Goal: Information Seeking & Learning: Learn about a topic

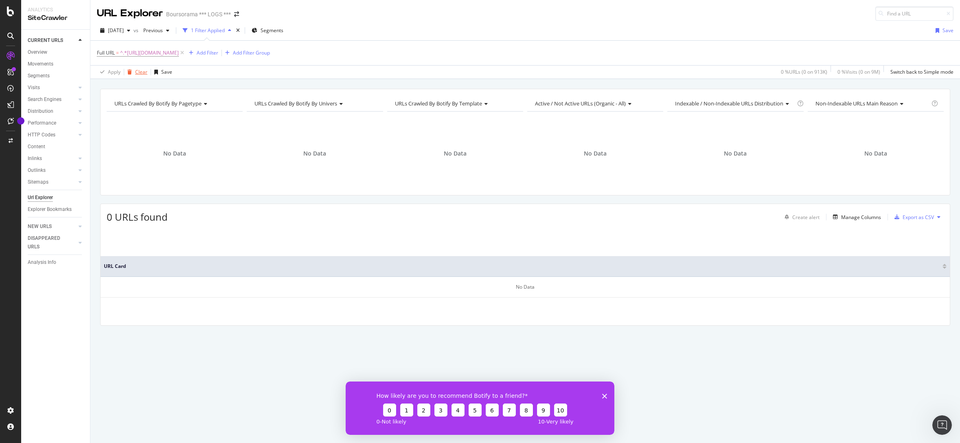
click at [140, 73] on div "Clear" at bounding box center [141, 71] width 12 height 7
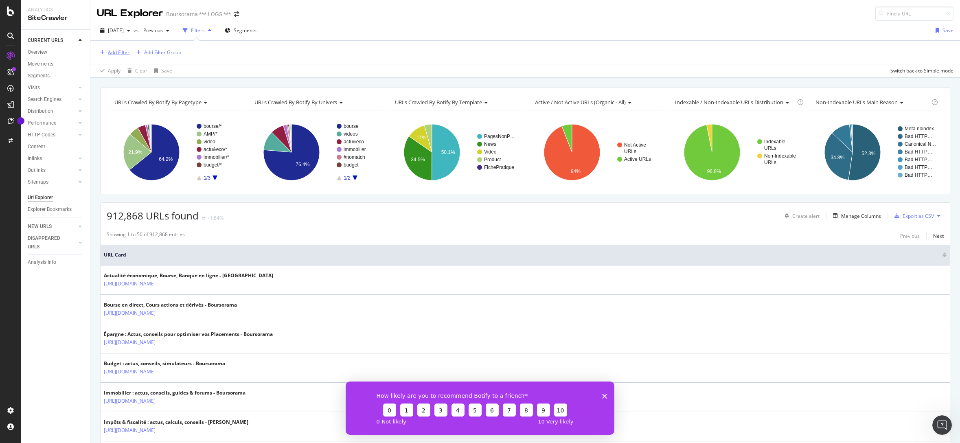
click at [127, 54] on div "Add Filter" at bounding box center [119, 52] width 22 height 7
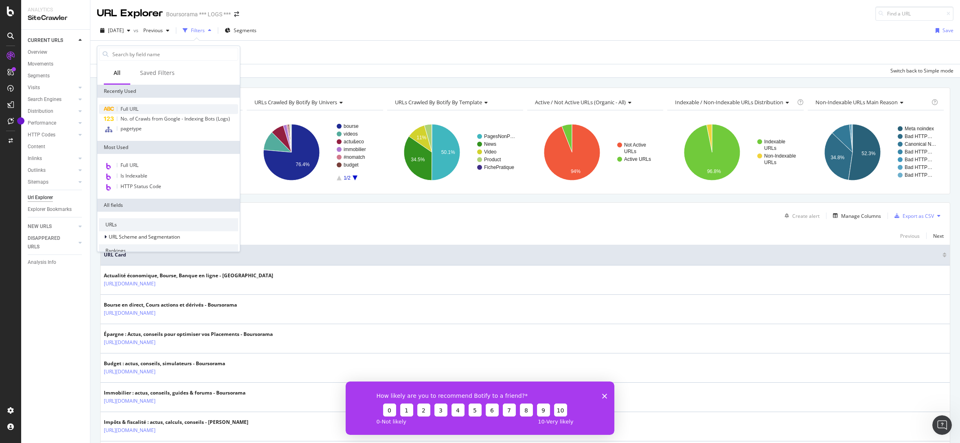
click at [131, 108] on span "Full URL" at bounding box center [129, 108] width 18 height 7
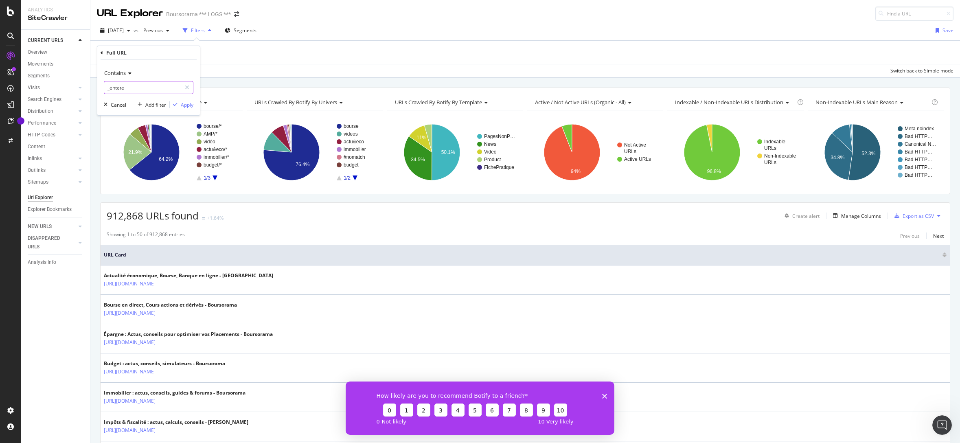
click at [151, 88] on input "_entete" at bounding box center [142, 87] width 77 height 13
click at [126, 74] on icon at bounding box center [129, 73] width 6 height 5
click at [126, 174] on span "Matches regex" at bounding box center [125, 174] width 34 height 7
click at [135, 88] on input "_entete" at bounding box center [142, 87] width 77 height 13
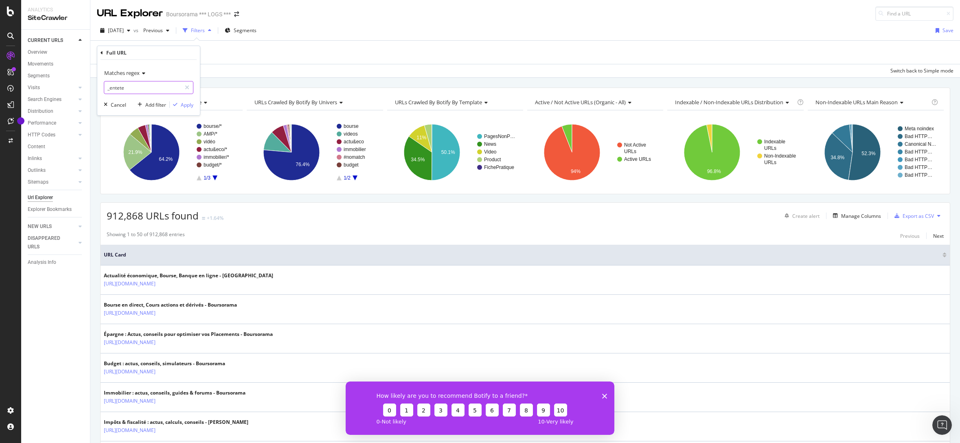
click at [135, 88] on input "_entete" at bounding box center [142, 87] width 77 height 13
type input "page-.*\?symbole="
click at [189, 107] on div "Apply" at bounding box center [187, 104] width 13 height 7
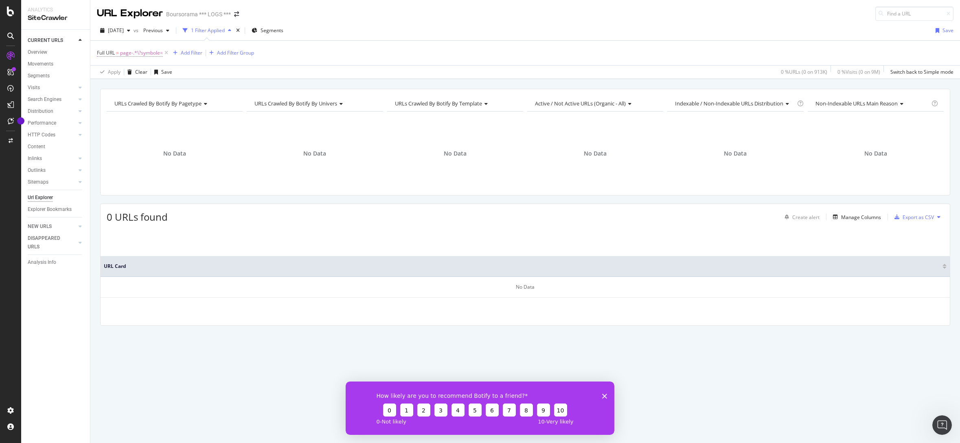
click at [137, 54] on span "page-.*\?symbole=" at bounding box center [141, 52] width 43 height 11
drag, startPoint x: 123, startPoint y: 87, endPoint x: 127, endPoint y: 88, distance: 4.2
click at [123, 87] on input "page-.*\?symbole=" at bounding box center [142, 86] width 77 height 13
type input "\?symbole="
click at [184, 105] on div "Apply" at bounding box center [187, 104] width 13 height 7
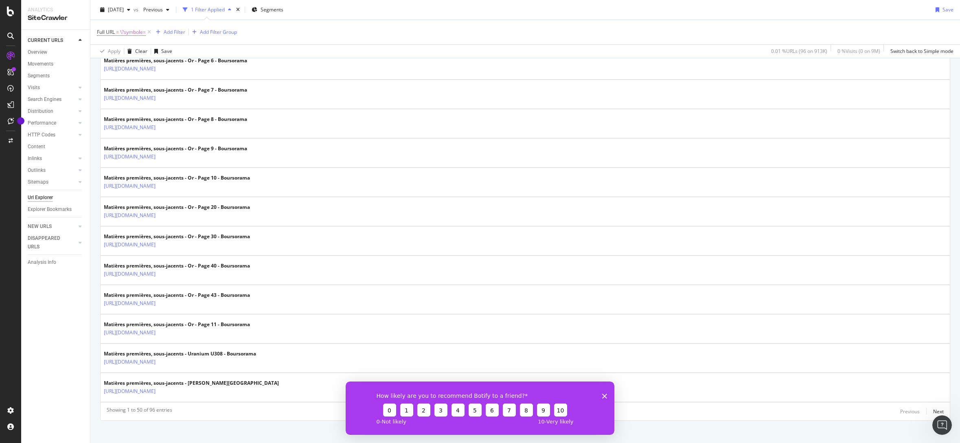
scroll to position [1336, 0]
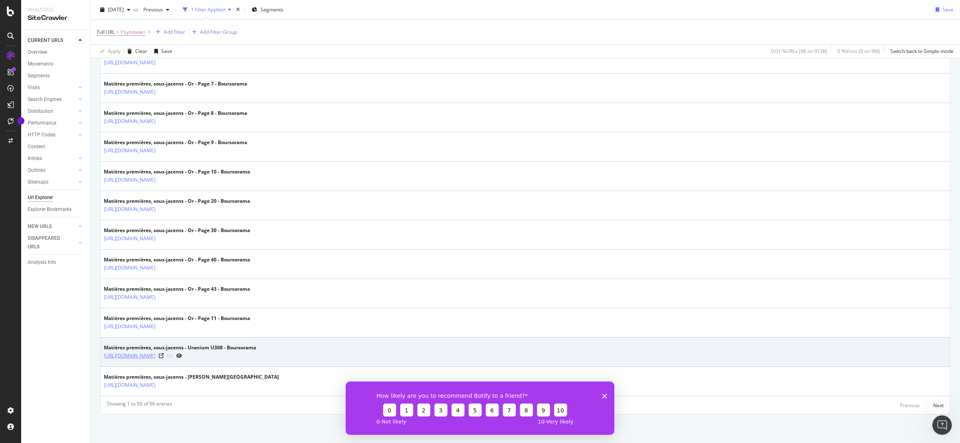
click at [155, 356] on link "[URL][DOMAIN_NAME]" at bounding box center [130, 356] width 52 height 8
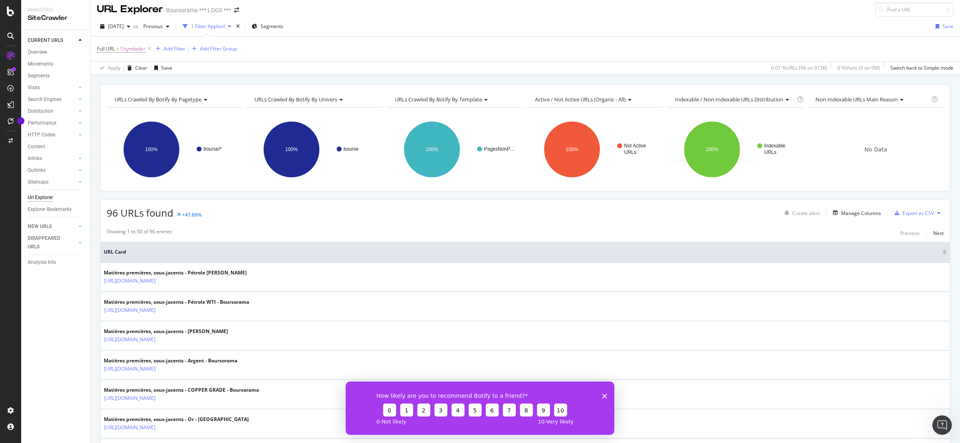
scroll to position [0, 0]
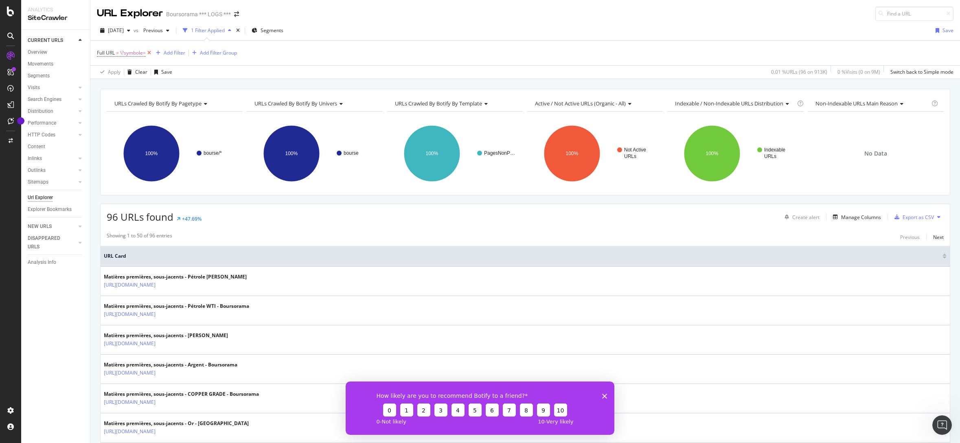
click at [148, 53] on icon at bounding box center [149, 53] width 7 height 8
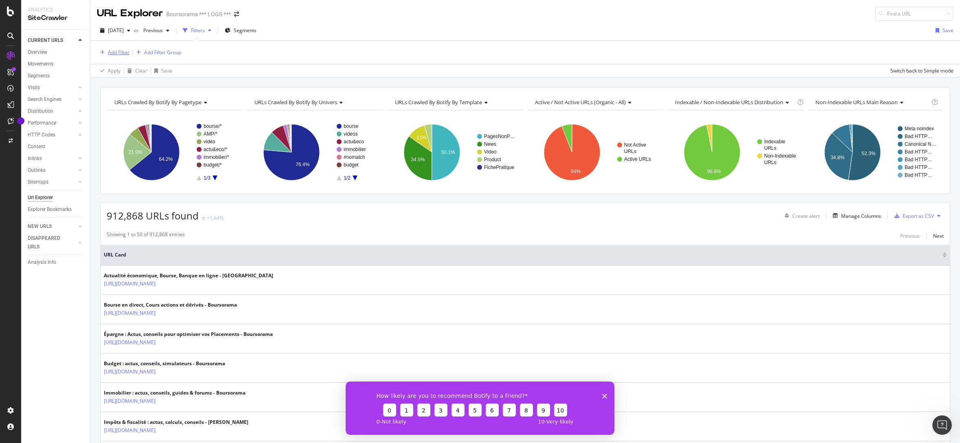
click at [114, 55] on div "Add Filter" at bounding box center [119, 52] width 22 height 7
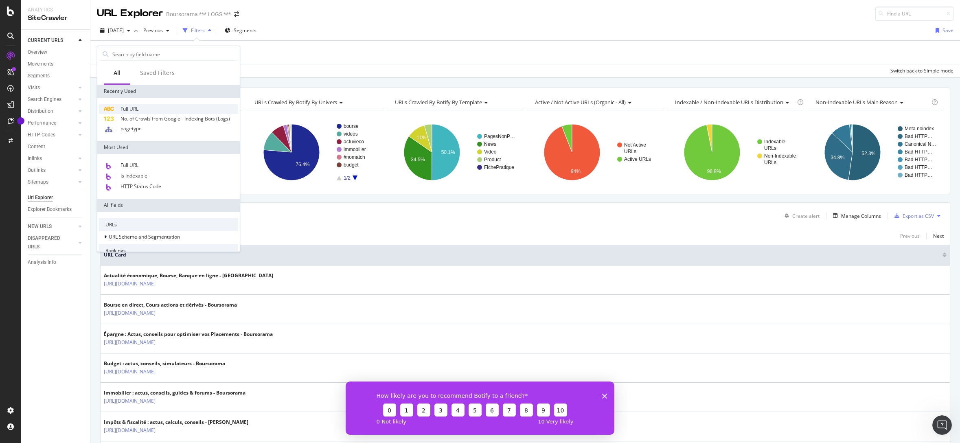
click at [132, 110] on span "Full URL" at bounding box center [129, 108] width 18 height 7
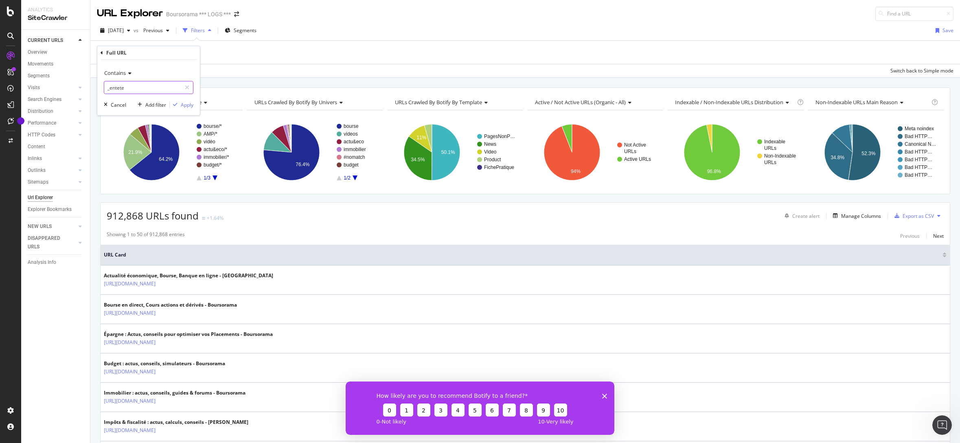
click at [141, 91] on input "_entete" at bounding box center [142, 87] width 77 height 13
click at [127, 76] on div "Contains" at bounding box center [149, 72] width 90 height 13
click at [137, 156] on div "Contains" at bounding box center [149, 153] width 87 height 11
click at [136, 87] on input "_entete" at bounding box center [142, 87] width 77 height 13
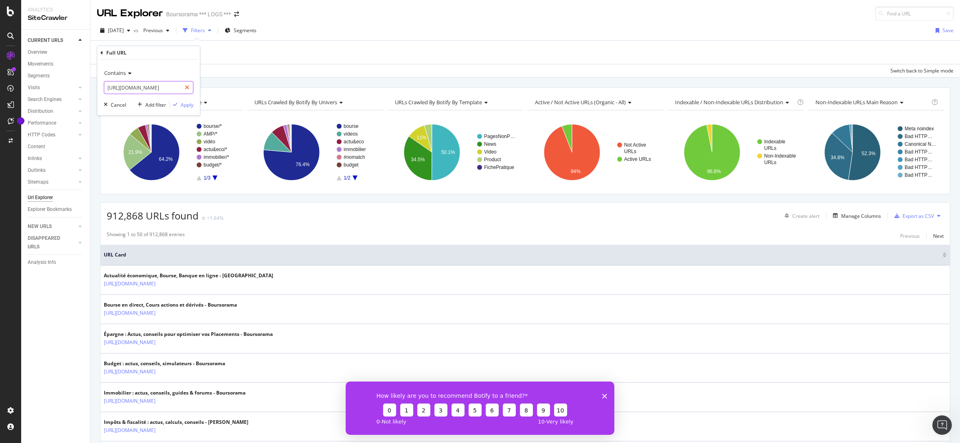
drag, startPoint x: 168, startPoint y: 88, endPoint x: 193, endPoint y: 87, distance: 24.0
click at [193, 87] on div "[URL][DOMAIN_NAME]" at bounding box center [149, 87] width 90 height 13
drag, startPoint x: 132, startPoint y: 88, endPoint x: 85, endPoint y: 88, distance: 47.6
click at [85, 88] on body "Analytics SiteCrawler CURRENT URLS Overview Movements Segments Visits Analysis …" at bounding box center [480, 221] width 960 height 443
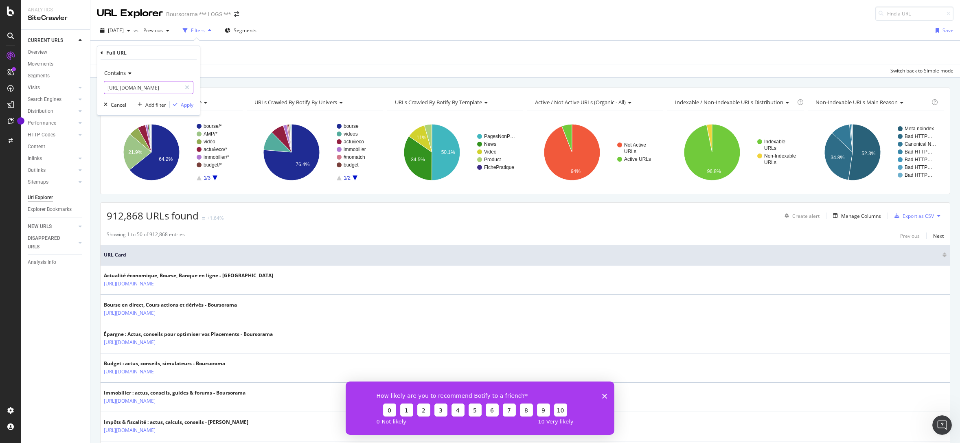
type input "[URL][DOMAIN_NAME]"
click at [121, 72] on span "Contains" at bounding box center [115, 72] width 22 height 7
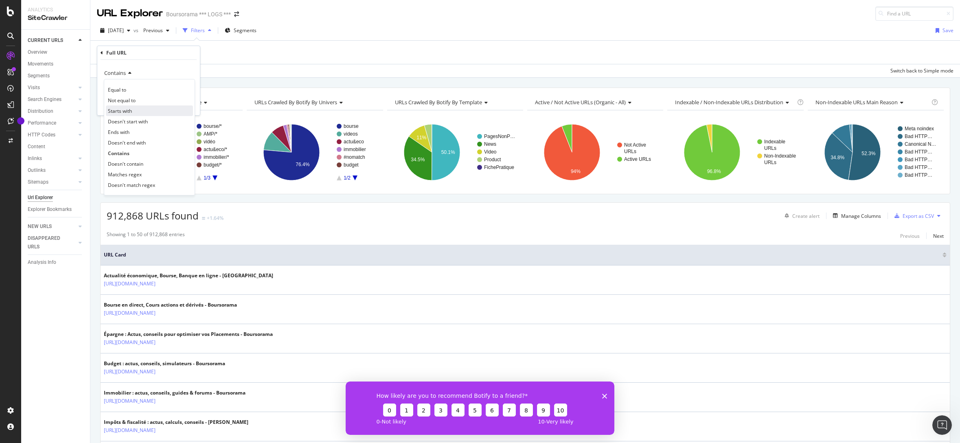
click at [125, 114] on div "Starts with" at bounding box center [149, 110] width 87 height 11
click at [188, 105] on div "Apply" at bounding box center [187, 104] width 13 height 7
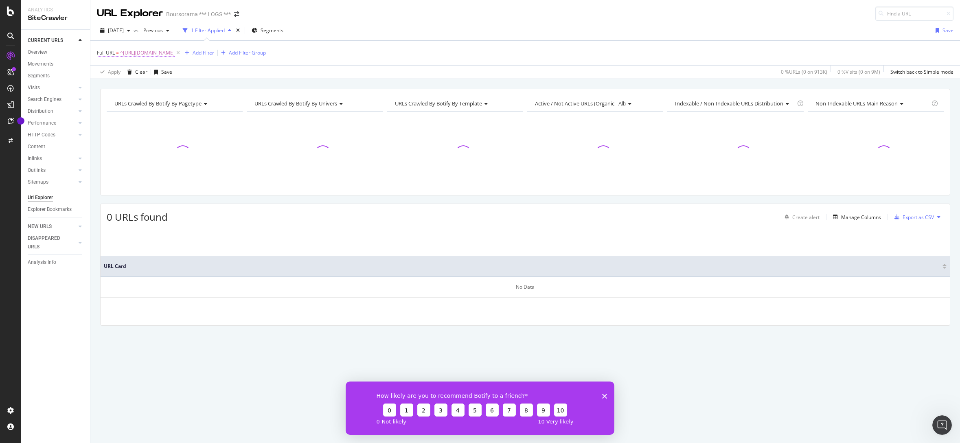
click at [175, 52] on span "^[URL][DOMAIN_NAME]" at bounding box center [147, 52] width 55 height 11
click at [154, 86] on input "[URL][DOMAIN_NAME]" at bounding box center [142, 86] width 77 height 13
click at [154, 88] on input "[URL][DOMAIN_NAME]" at bounding box center [142, 86] width 77 height 13
type input "[URL][DOMAIN_NAME]"
click at [187, 106] on div "Apply" at bounding box center [187, 104] width 13 height 7
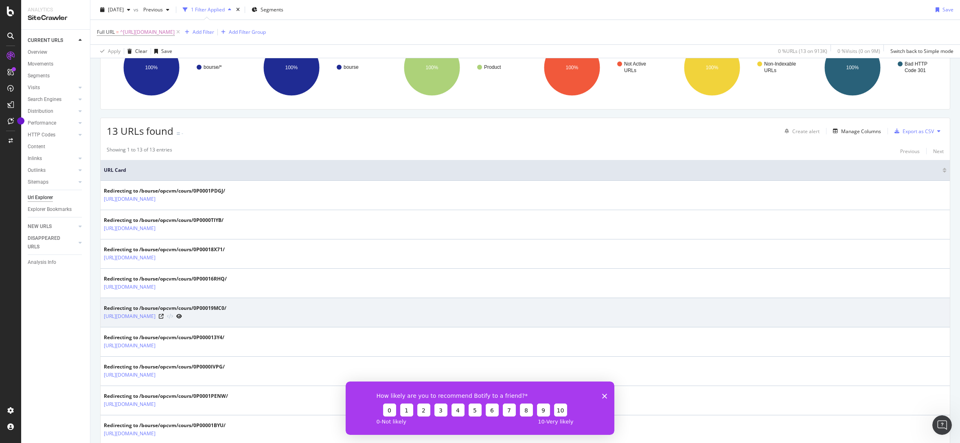
scroll to position [56, 0]
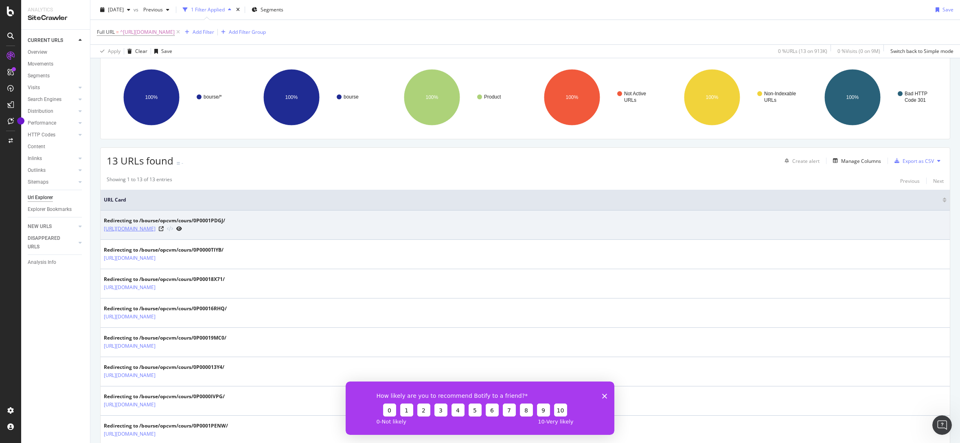
click at [155, 229] on link "[URL][DOMAIN_NAME]" at bounding box center [130, 229] width 52 height 8
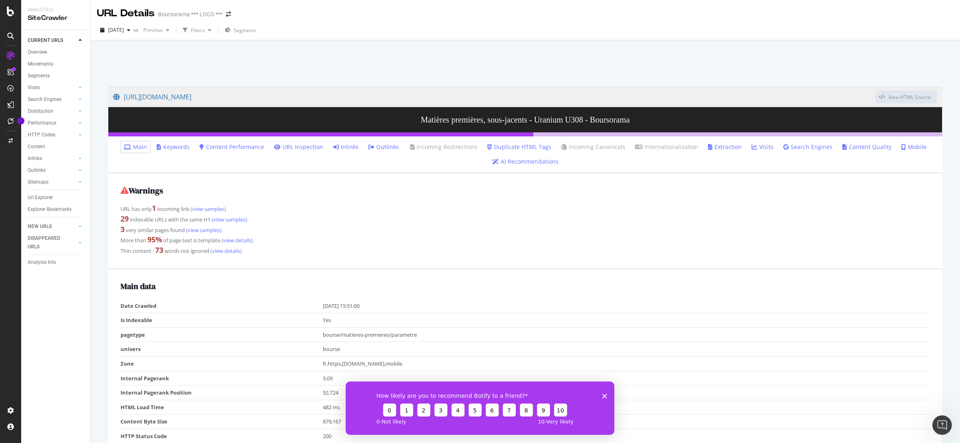
click at [346, 149] on link "Inlinks" at bounding box center [346, 147] width 26 height 8
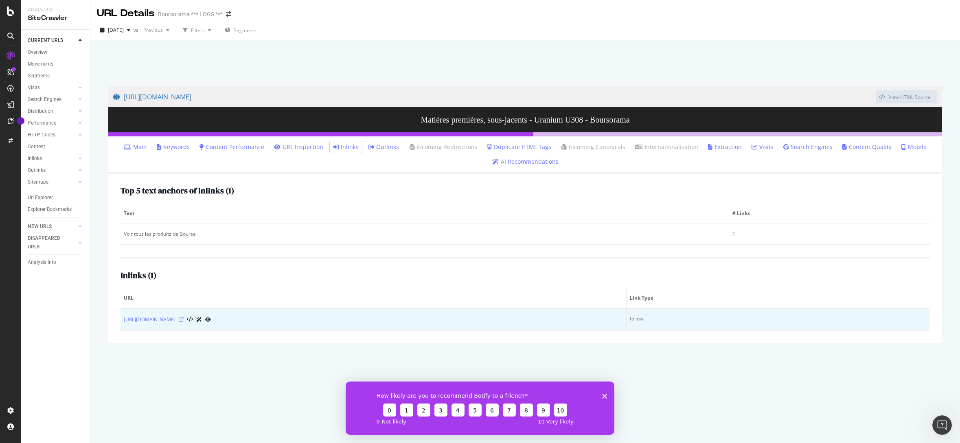
click at [184, 320] on icon at bounding box center [181, 319] width 5 height 5
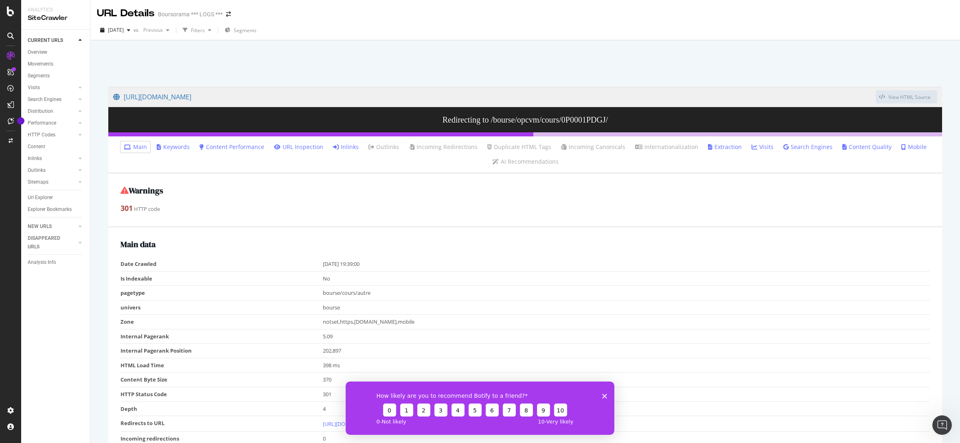
click at [350, 149] on link "Inlinks" at bounding box center [346, 147] width 26 height 8
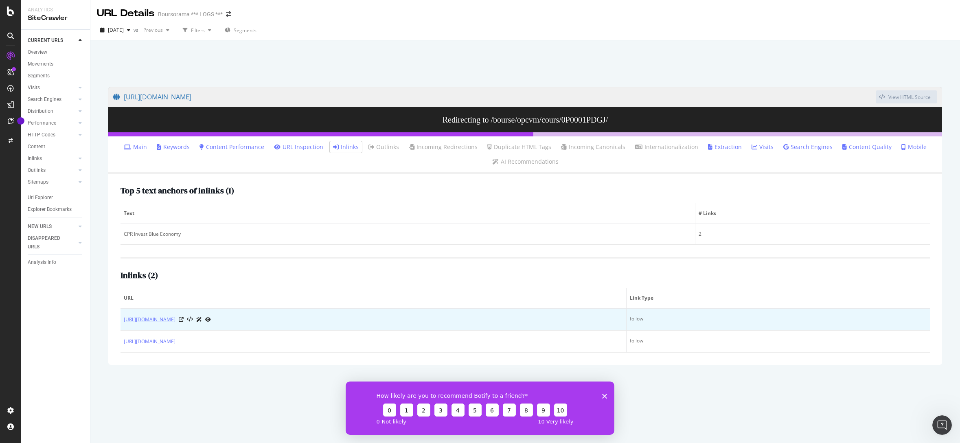
click at [175, 319] on link "https://www.boursorama.com/epargne/placements-plaisir/actualites/investir-dans-…" at bounding box center [150, 319] width 52 height 8
click at [184, 321] on icon at bounding box center [181, 319] width 5 height 5
